Goal: Task Accomplishment & Management: Complete application form

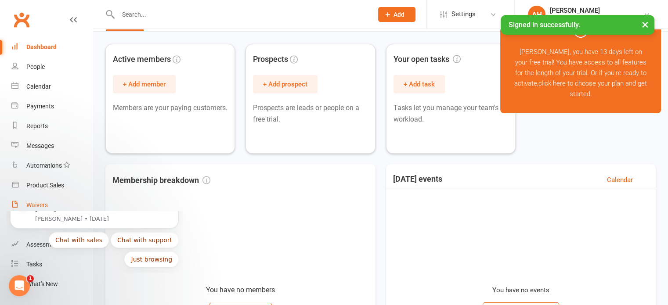
scroll to position [44, 0]
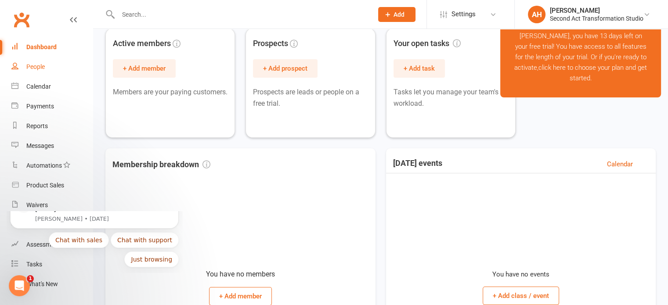
click at [31, 63] on div "People" at bounding box center [35, 66] width 18 height 7
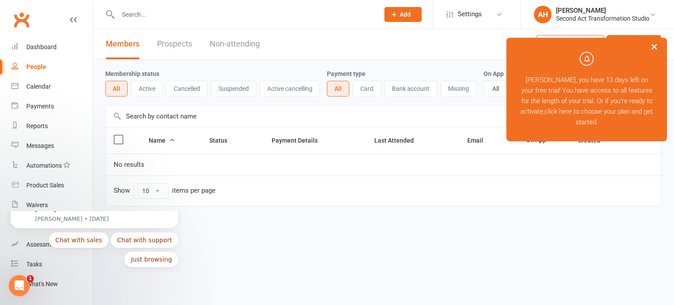
click at [658, 44] on button "×" at bounding box center [655, 46] width 16 height 19
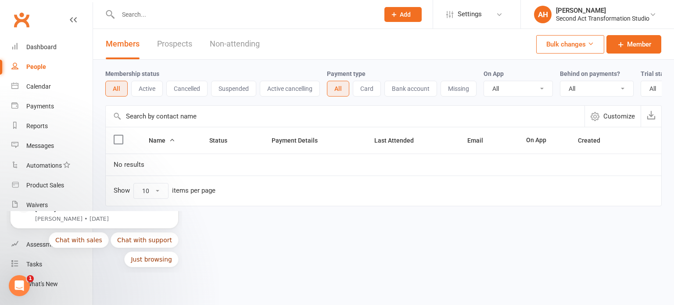
click at [406, 14] on span "Add" at bounding box center [405, 14] width 11 height 7
click at [469, 15] on span "Settings" at bounding box center [470, 14] width 24 height 20
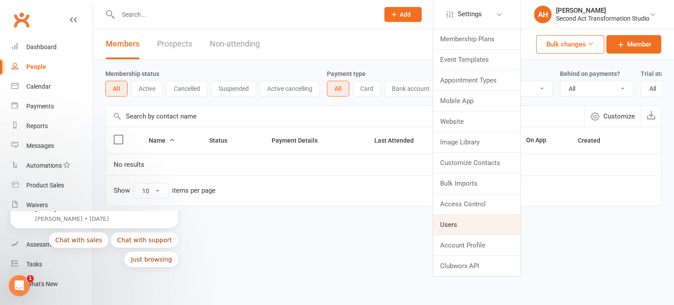
click at [472, 222] on link "Users" at bounding box center [476, 225] width 87 height 20
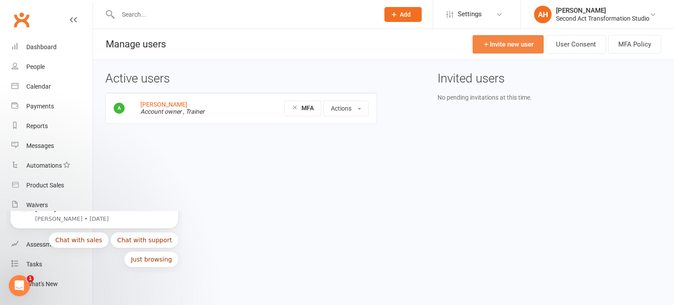
click at [520, 43] on link "Invite new user" at bounding box center [508, 44] width 71 height 18
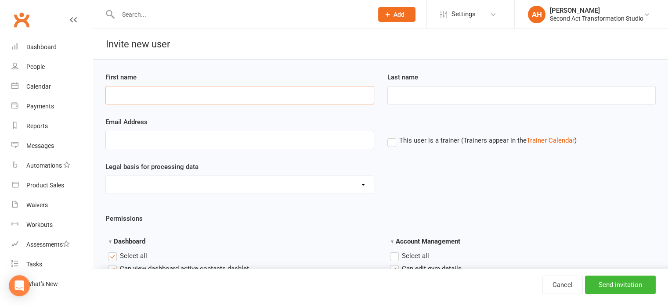
click at [163, 92] on input "First name" at bounding box center [239, 95] width 269 height 18
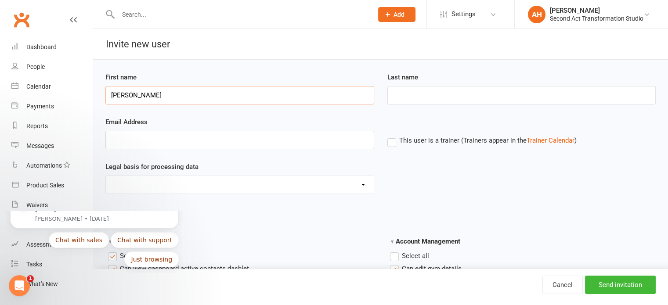
type input "Shane"
type input "Gregory"
paste input "shane@beyondtransformation.com.au"
type input "shane@beyondtransformation.com.au"
click at [204, 187] on select "Consent provided by contact Legitimate Interest - Existing Customer Legitimate …" at bounding box center [240, 185] width 268 height 18
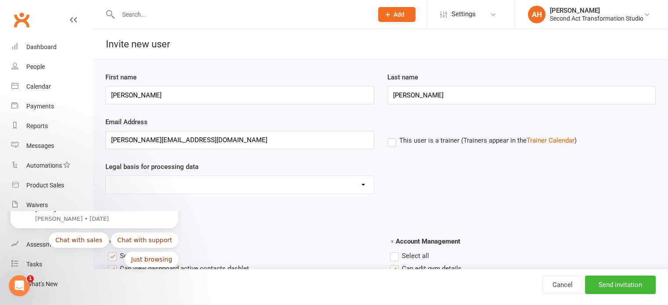
select select "Performing of a Contract"
click at [106, 176] on select "Consent provided by contact Legitimate Interest - Existing Customer Legitimate …" at bounding box center [240, 185] width 268 height 18
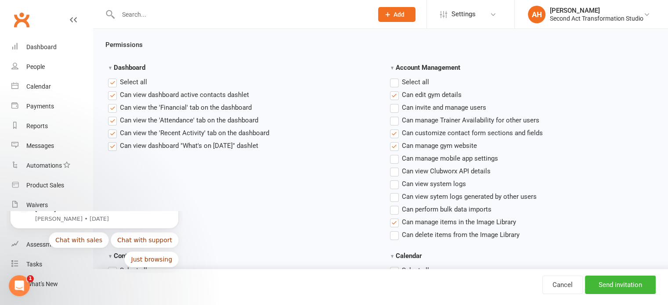
scroll to position [176, 0]
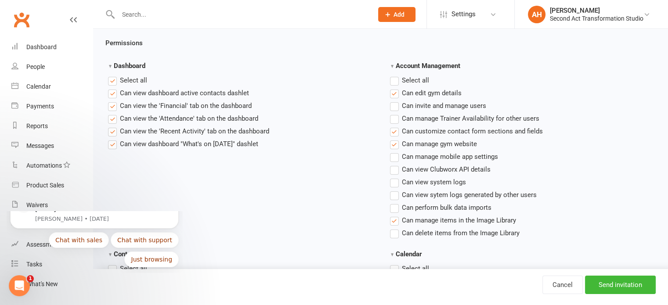
click at [393, 82] on label "Select all" at bounding box center [409, 80] width 39 height 11
click at [393, 75] on input "Account Management" at bounding box center [393, 75] width 6 height 0
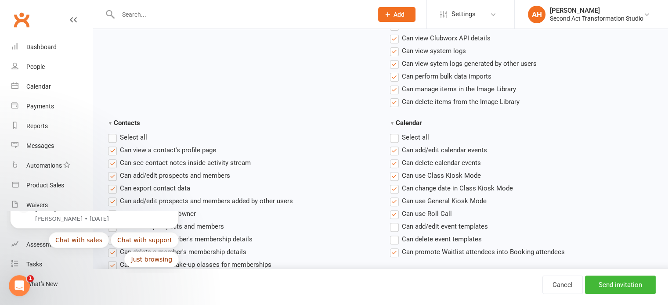
scroll to position [307, 0]
click at [398, 134] on label "Select all" at bounding box center [409, 137] width 39 height 11
click at [395, 132] on input "Calendar" at bounding box center [393, 132] width 6 height 0
click at [110, 138] on label "Select all" at bounding box center [127, 137] width 39 height 11
click at [110, 132] on input "Contacts" at bounding box center [111, 132] width 6 height 0
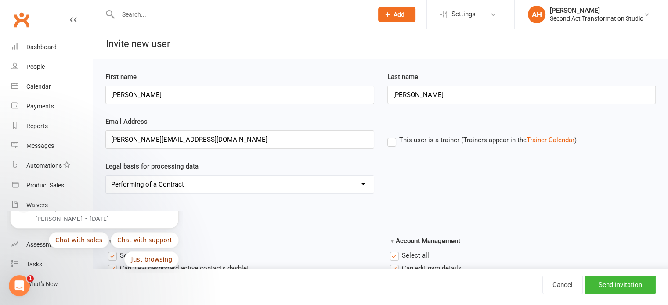
scroll to position [0, 0]
click at [607, 280] on input "Send invitation" at bounding box center [620, 285] width 71 height 18
